Goal: Navigation & Orientation: Find specific page/section

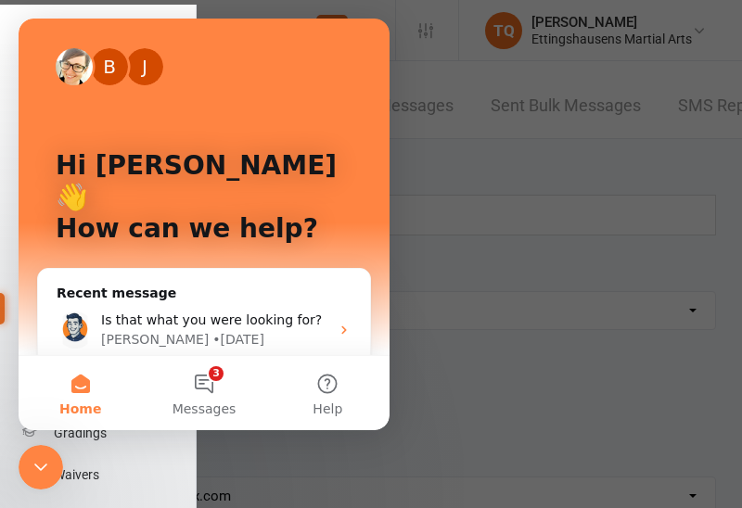
click at [422, 92] on div at bounding box center [371, 254] width 742 height 508
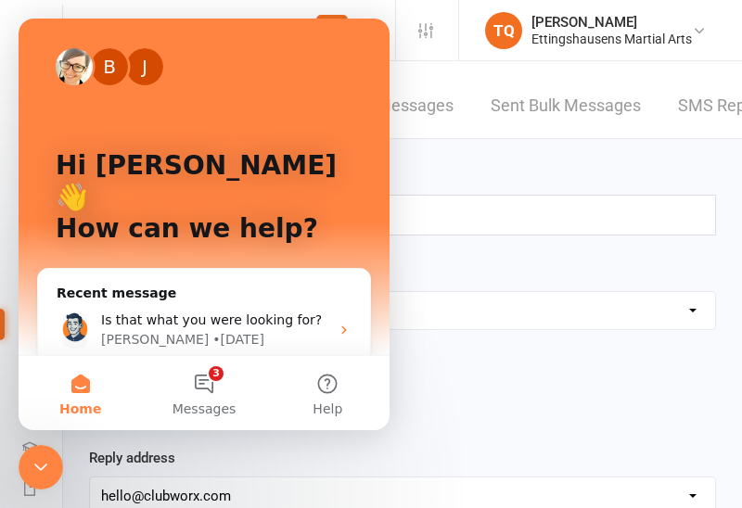
click at [513, 393] on div "Email SMS Push Notification" at bounding box center [402, 403] width 627 height 35
click at [219, 394] on button "3 Messages" at bounding box center [203, 393] width 123 height 74
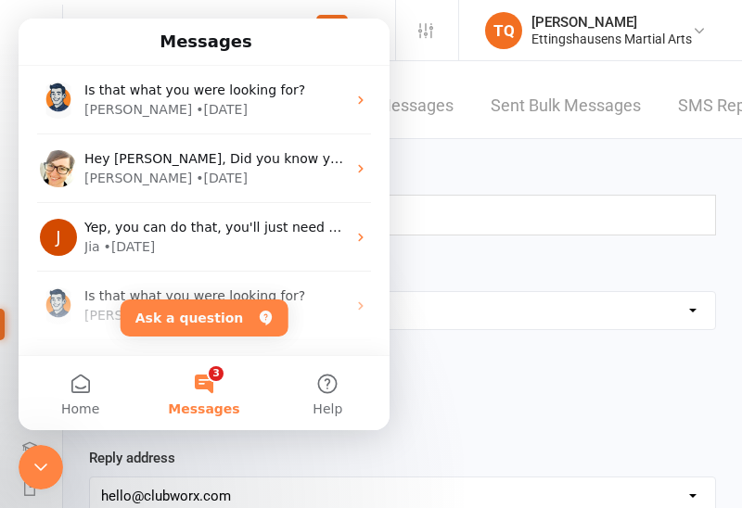
click at [435, 337] on div "Template Name Select Template [SMS] [Default template - review before using] Ap…" at bounding box center [402, 353] width 655 height 185
click at [438, 182] on div "Recipients Search Prospects, Members and Reports" at bounding box center [402, 200] width 627 height 70
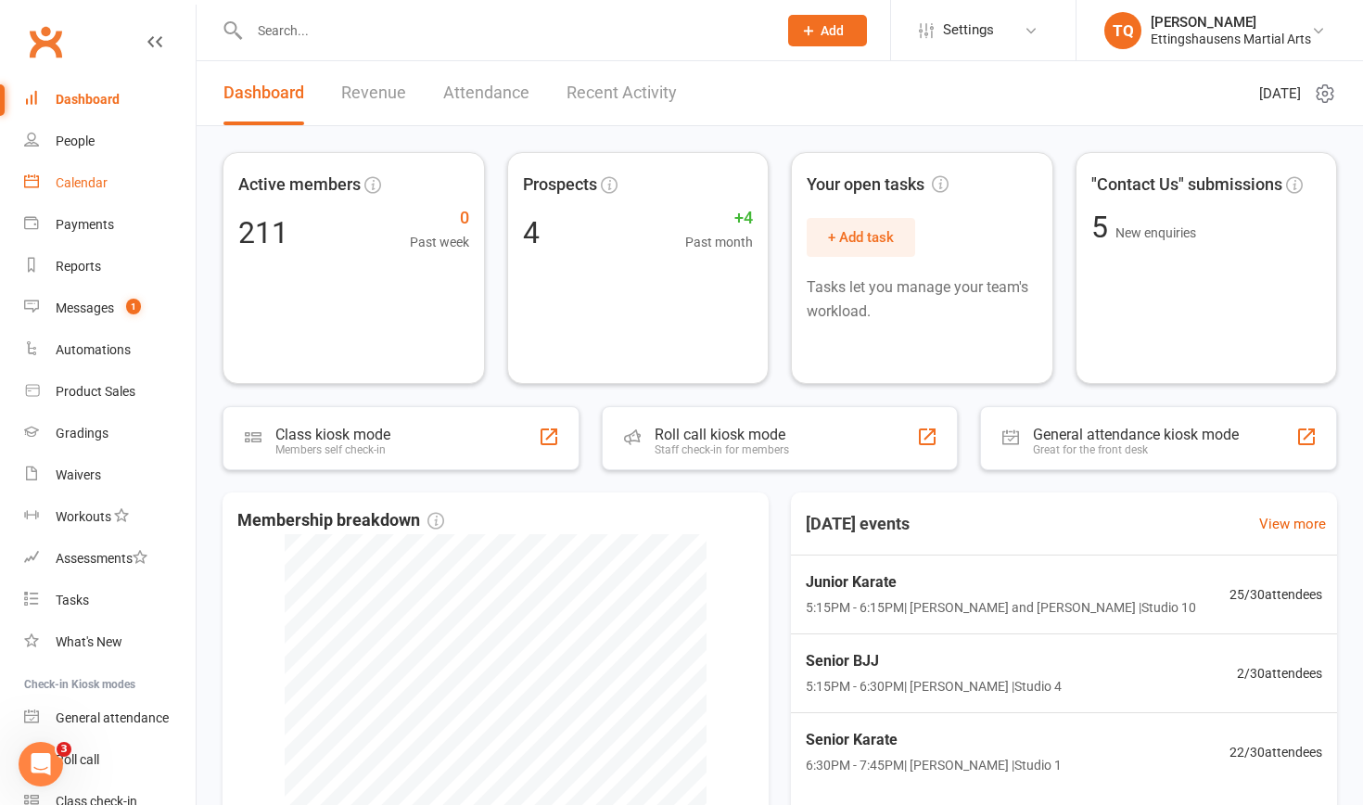
click at [85, 187] on div "Calendar" at bounding box center [82, 182] width 52 height 15
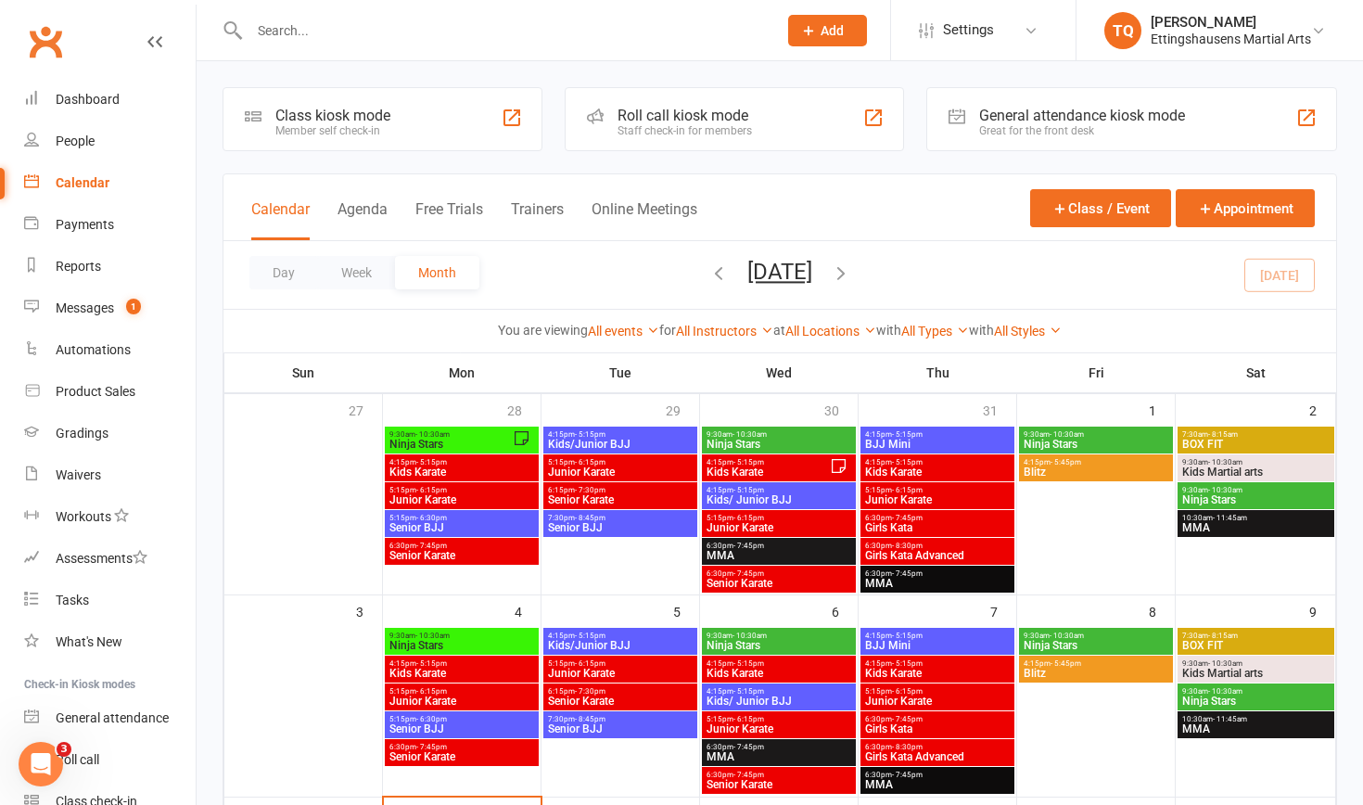
click at [419, 467] on span "Kids Karate" at bounding box center [462, 471] width 147 height 11
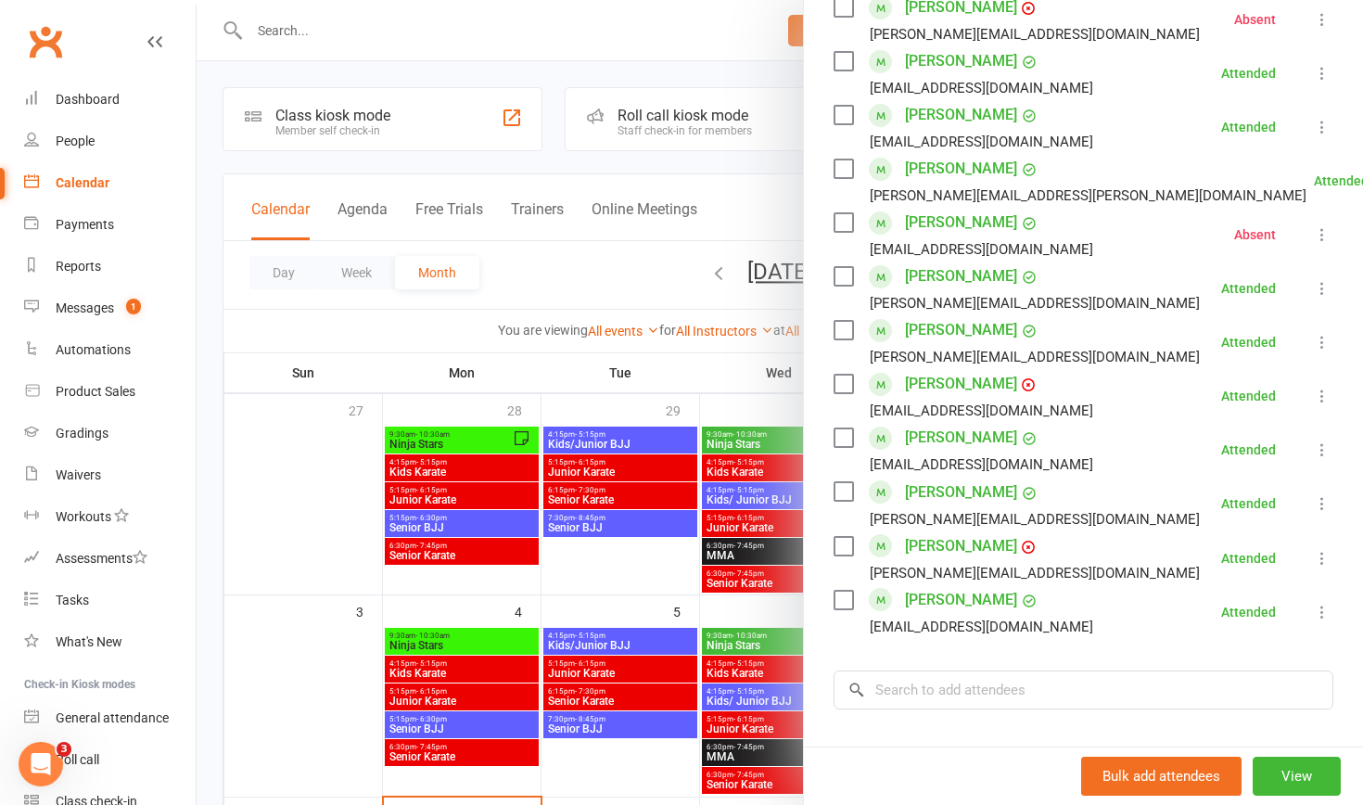
scroll to position [748, 0]
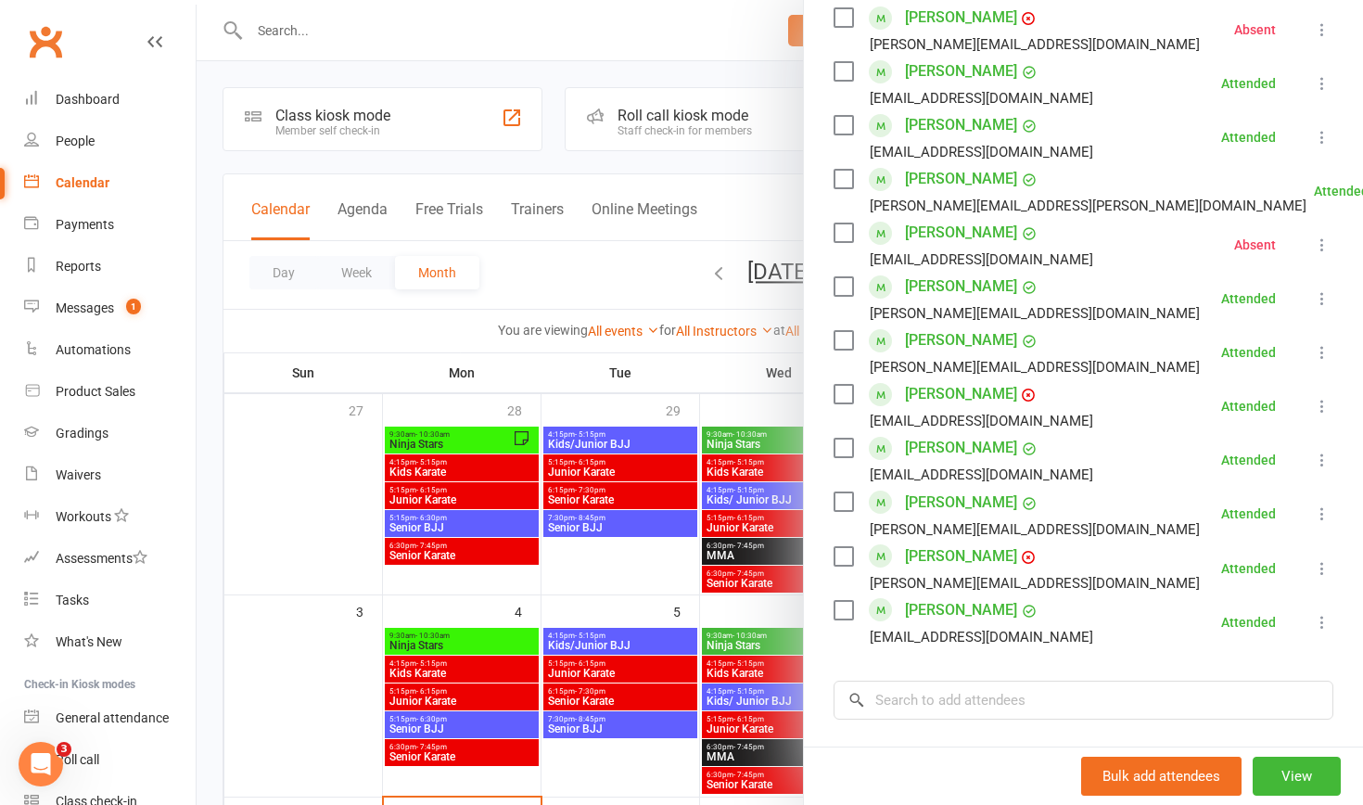
click at [271, 22] on div at bounding box center [780, 402] width 1166 height 805
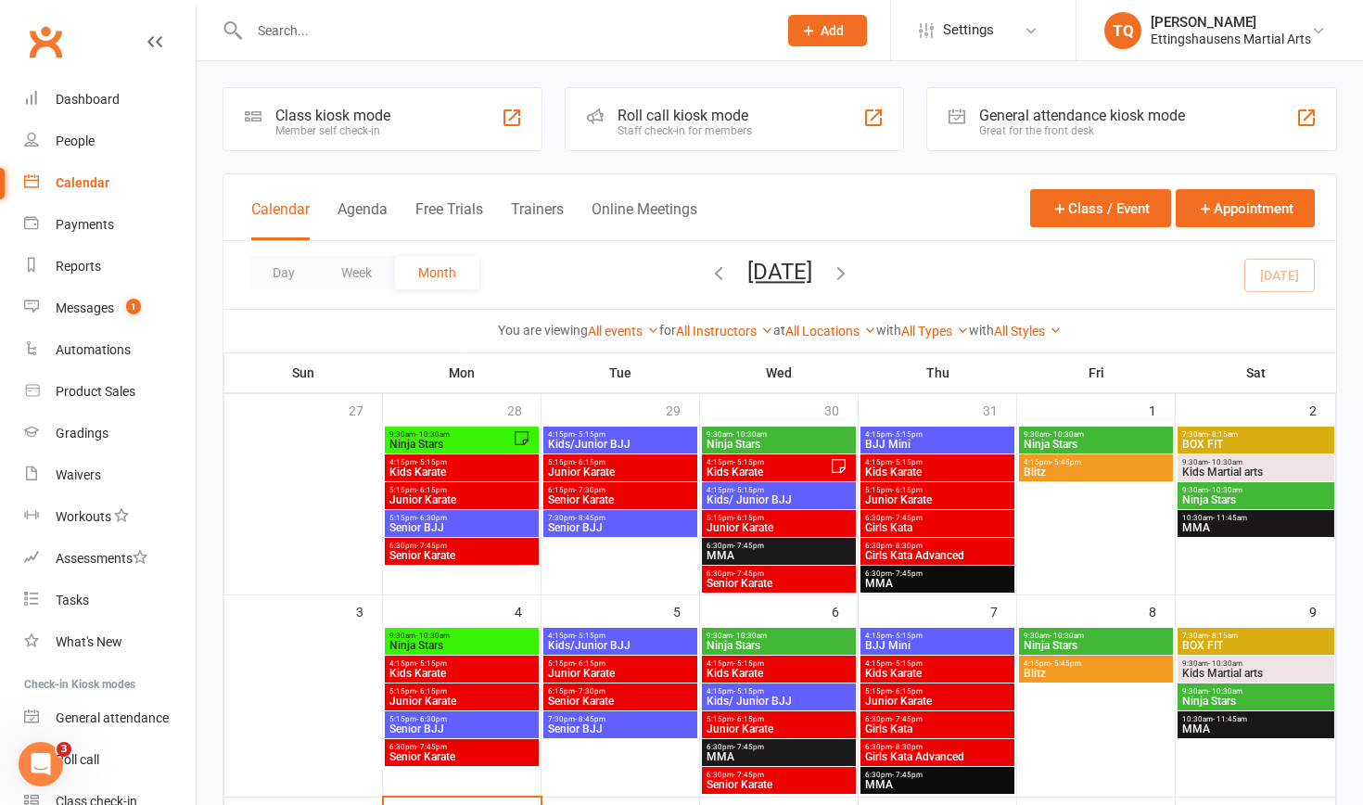
click at [280, 36] on input "text" at bounding box center [504, 31] width 520 height 26
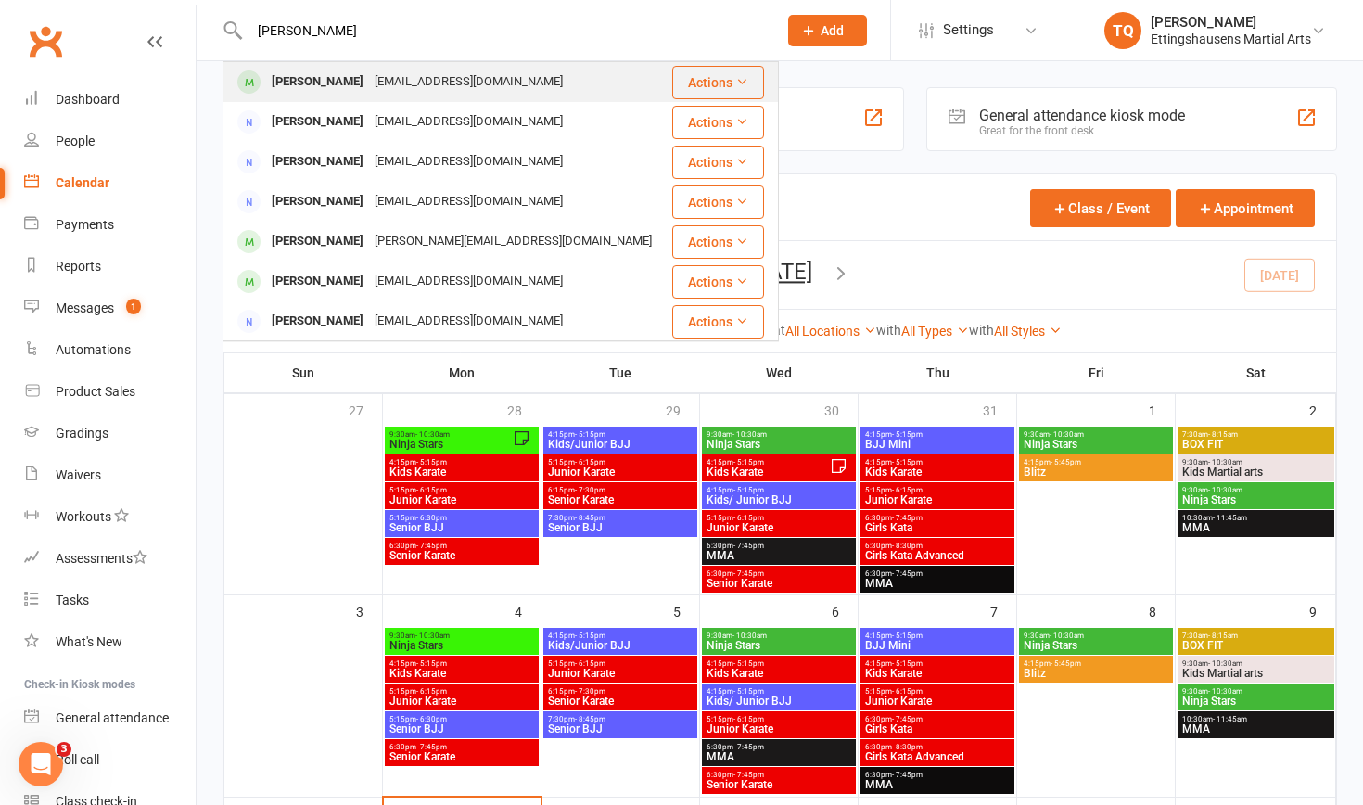
type input "[PERSON_NAME]"
click at [306, 83] on div "[PERSON_NAME]" at bounding box center [317, 82] width 103 height 27
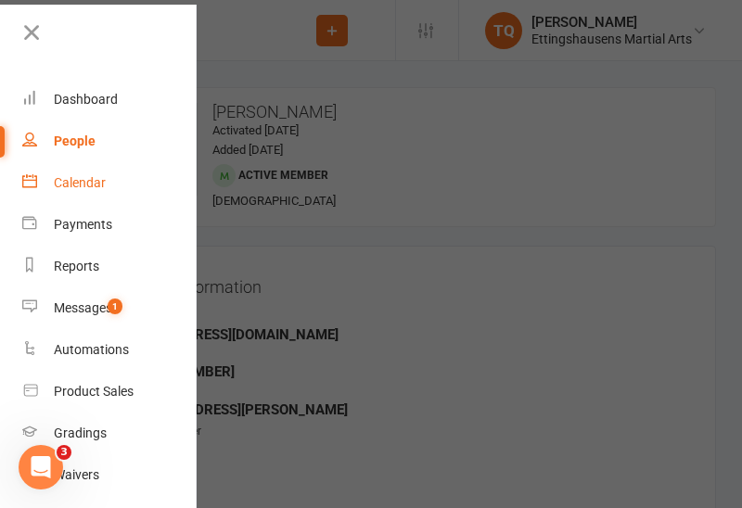
click at [172, 189] on link "Calendar" at bounding box center [109, 183] width 175 height 42
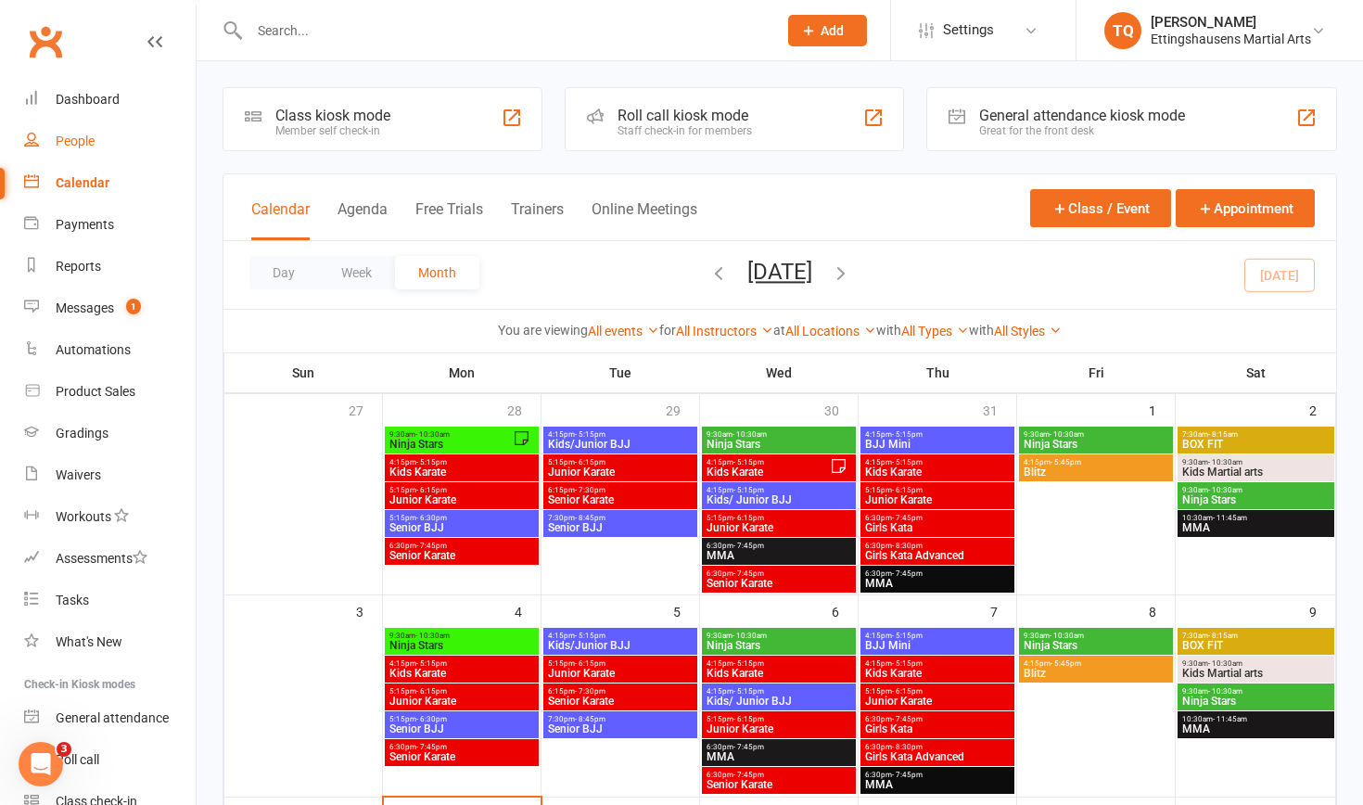
click at [86, 139] on div "People" at bounding box center [75, 141] width 39 height 15
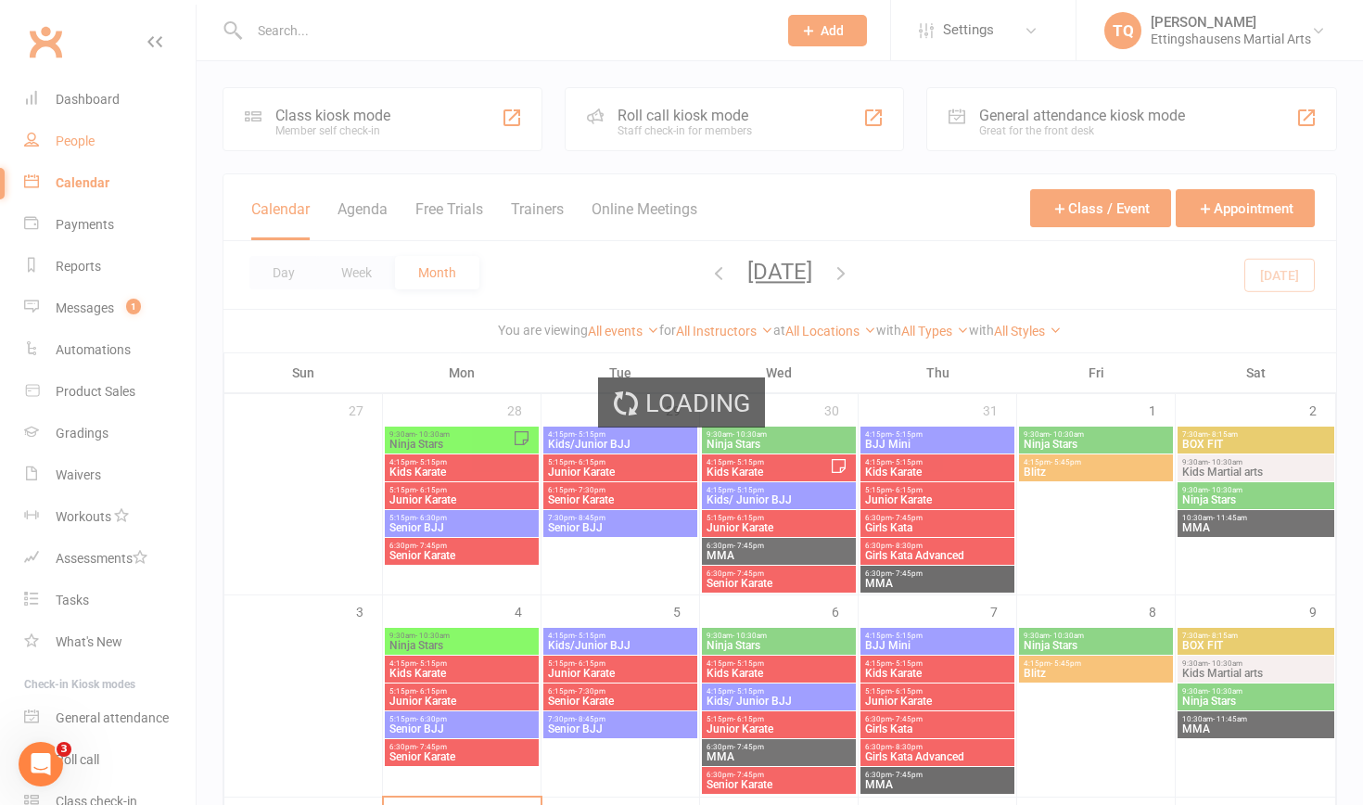
select select "100"
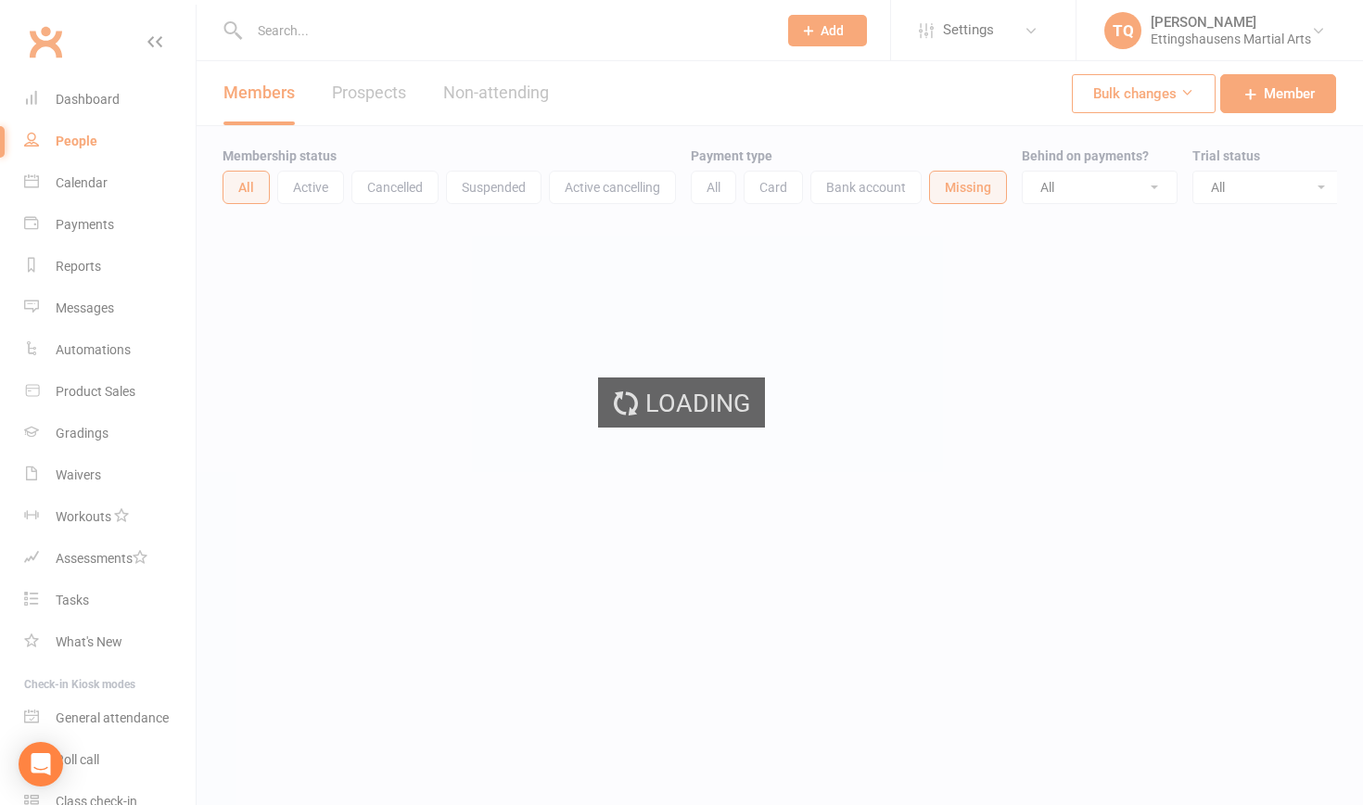
select select "100"
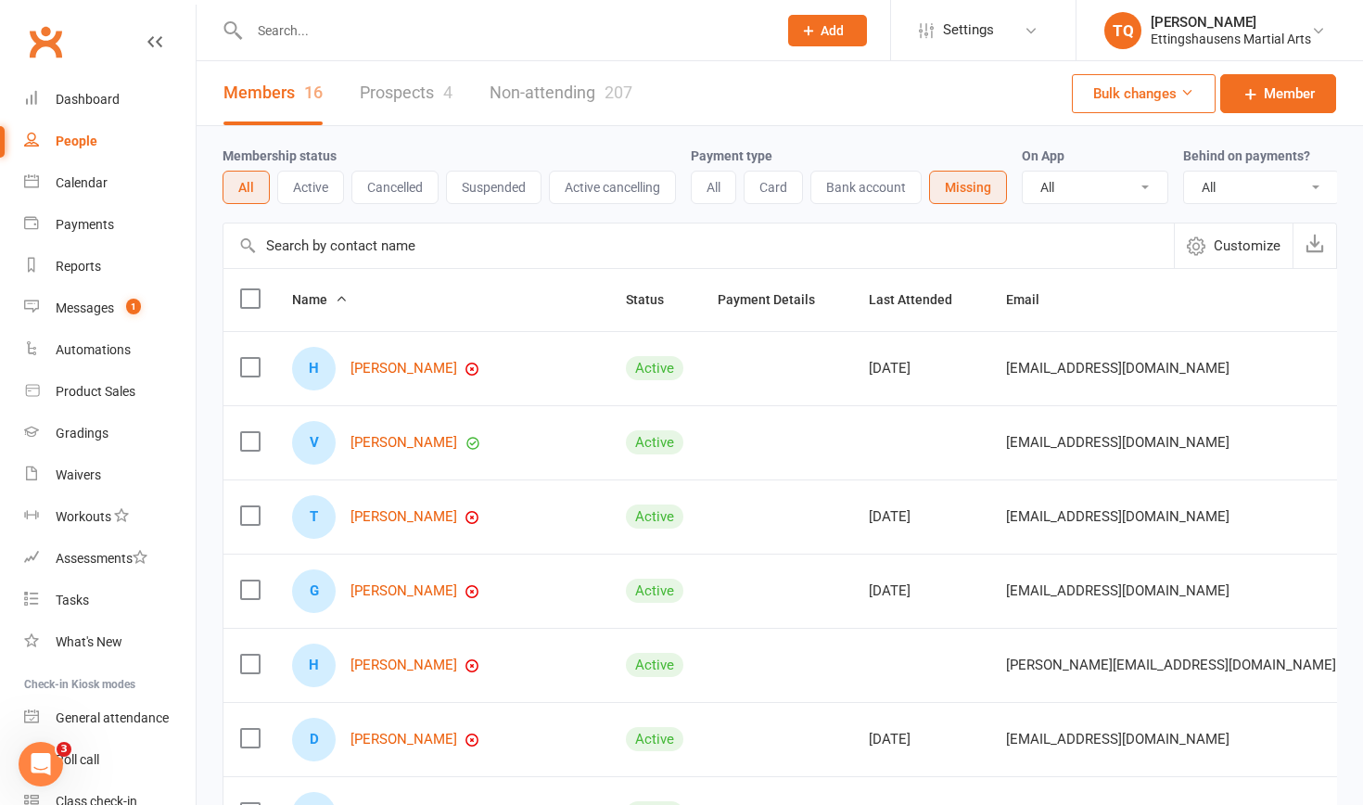
click at [408, 92] on link "Prospects 4" at bounding box center [406, 93] width 93 height 64
